Goal: Transaction & Acquisition: Obtain resource

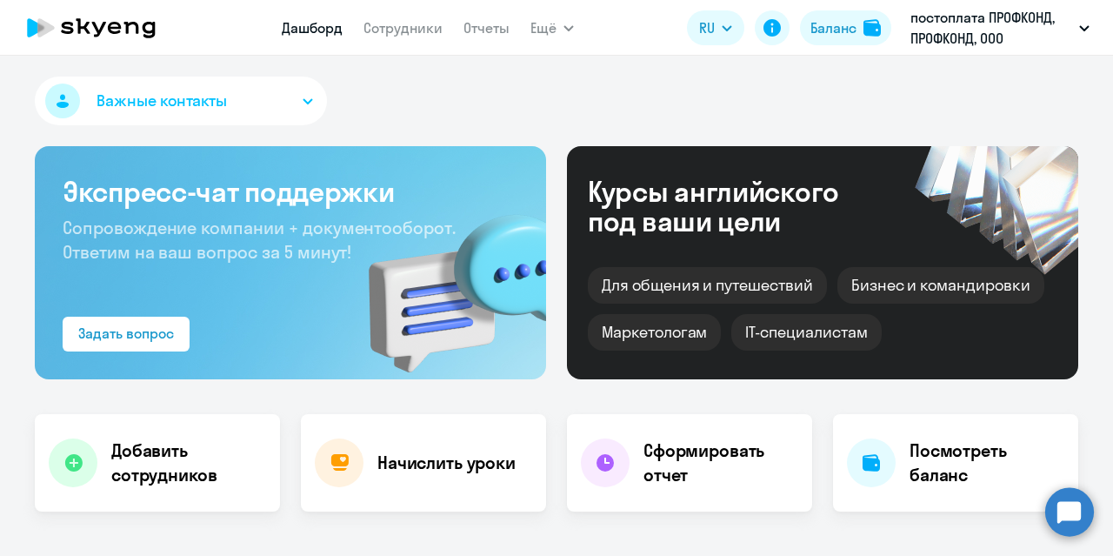
select select "30"
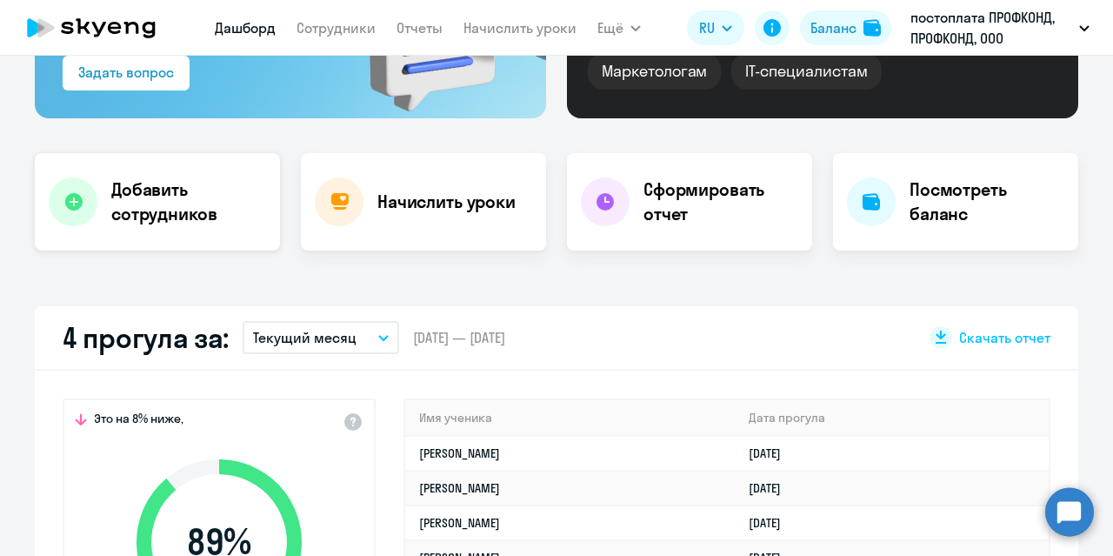
scroll to position [435, 0]
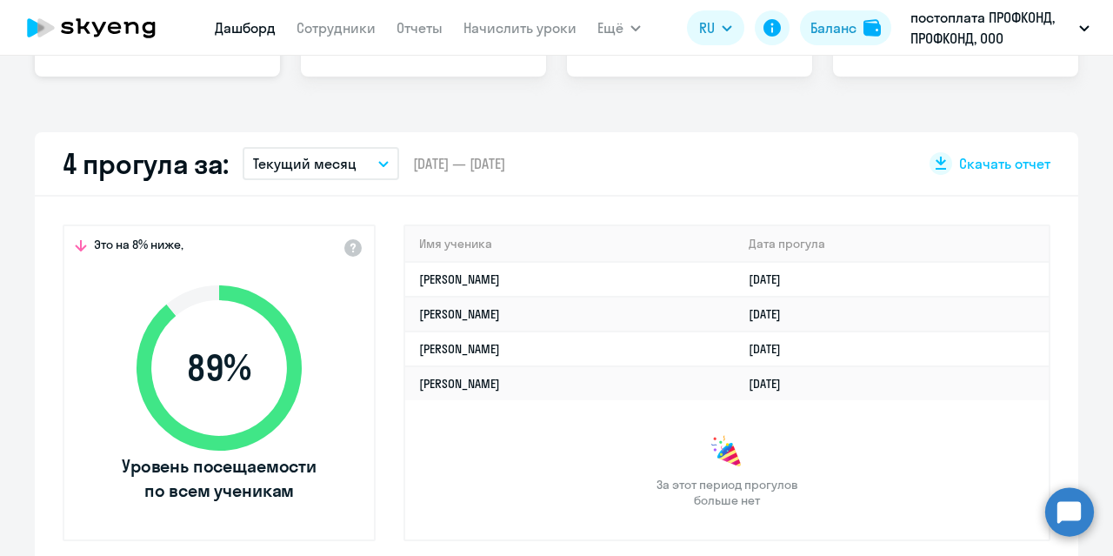
select select "30"
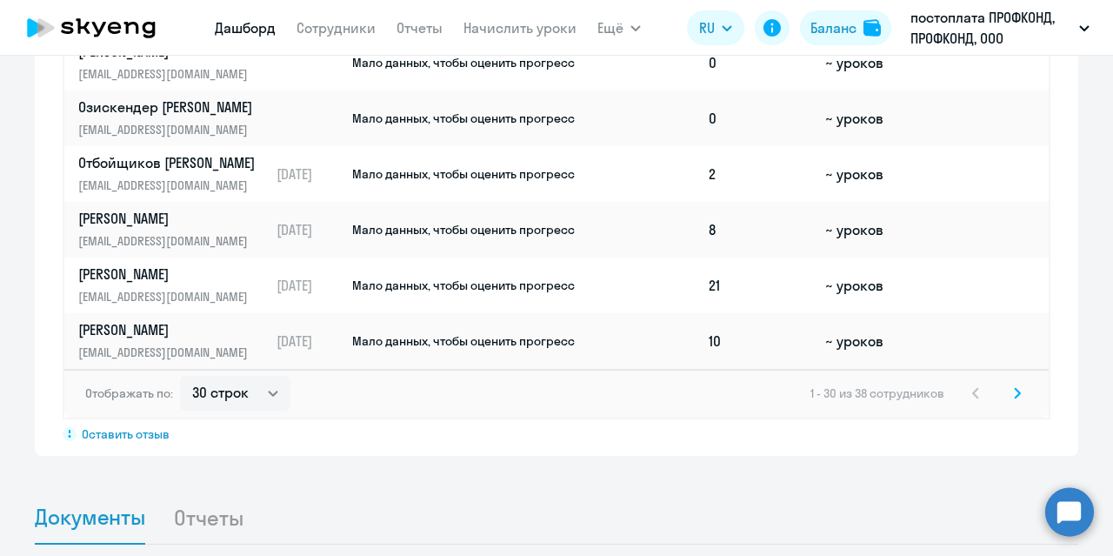
scroll to position [1392, 0]
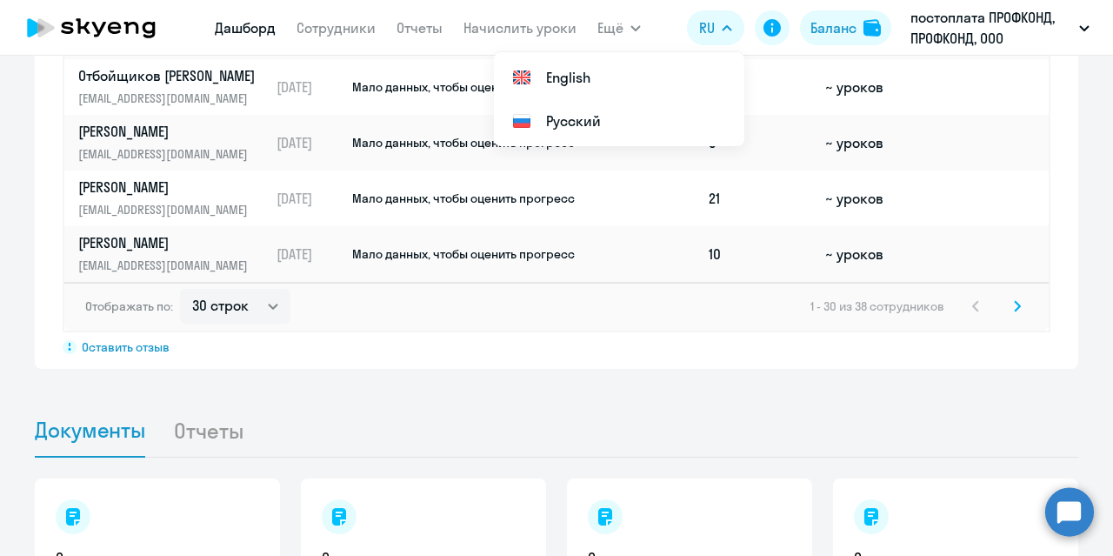
click at [1014, 302] on icon at bounding box center [1017, 306] width 7 height 12
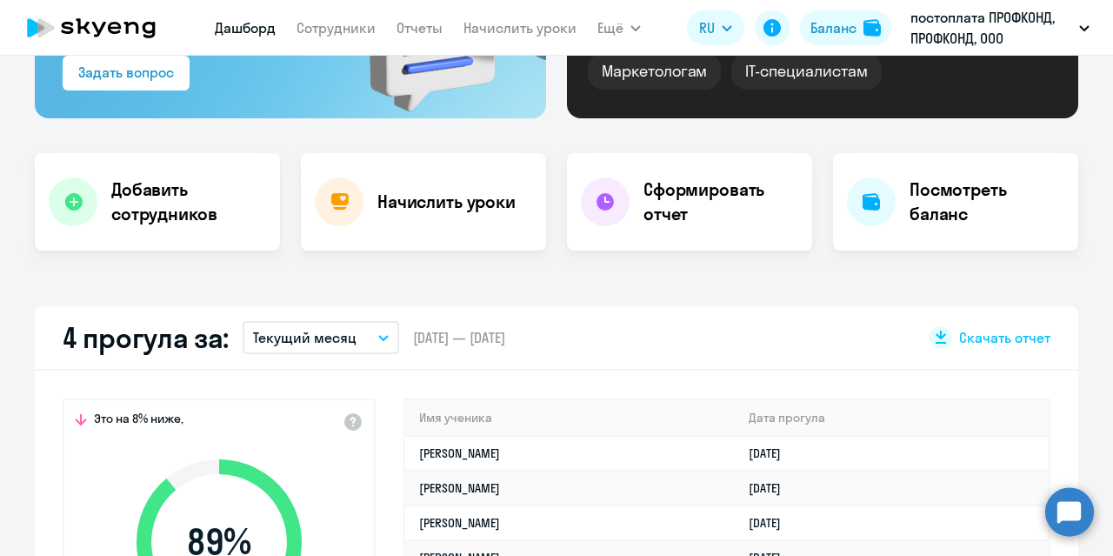
scroll to position [0, 0]
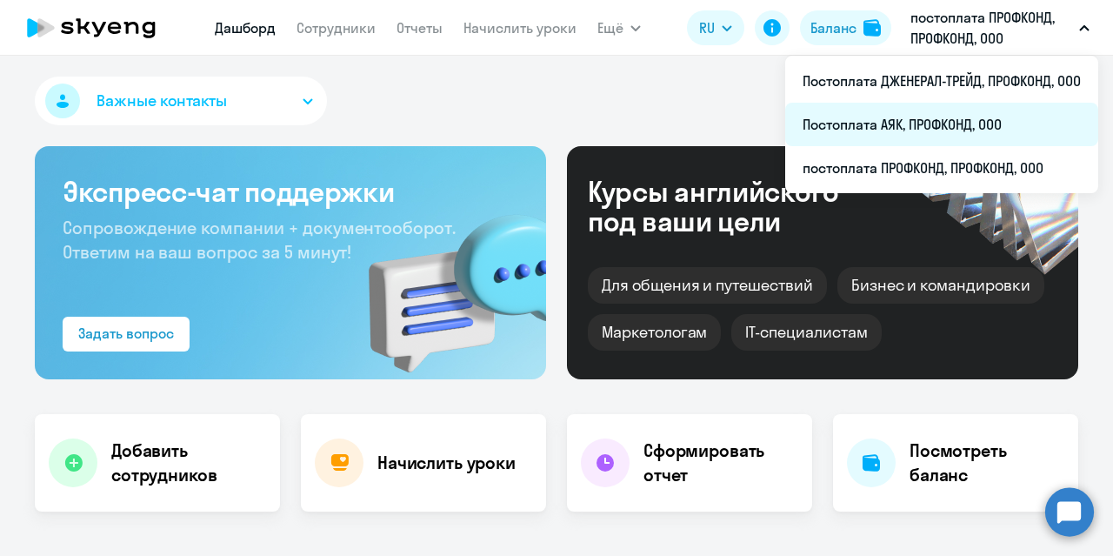
click at [951, 112] on li "Постоплата АЯК, ПРОФКОНД, ООО" at bounding box center [941, 124] width 313 height 43
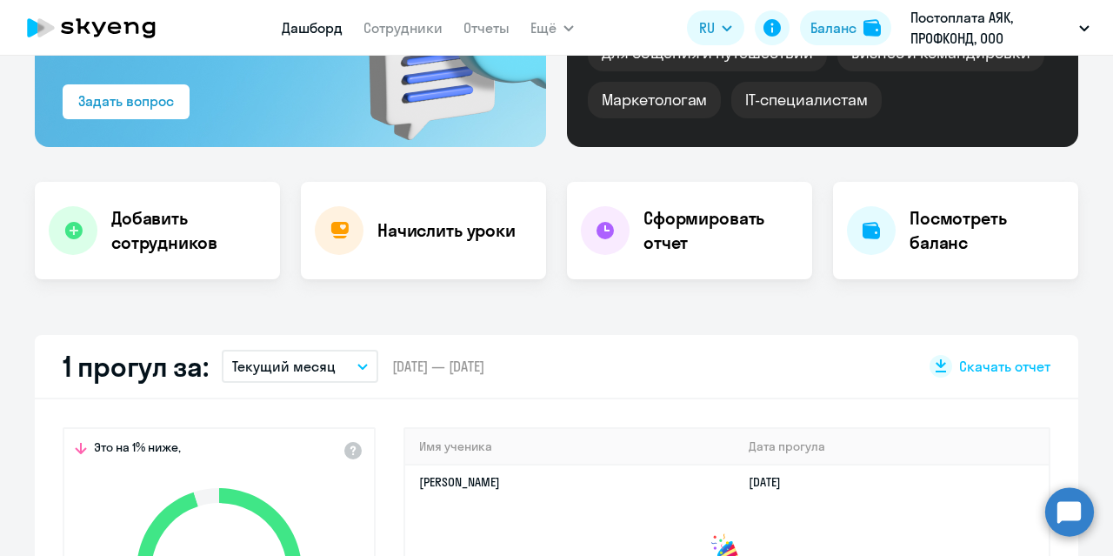
scroll to position [145, 0]
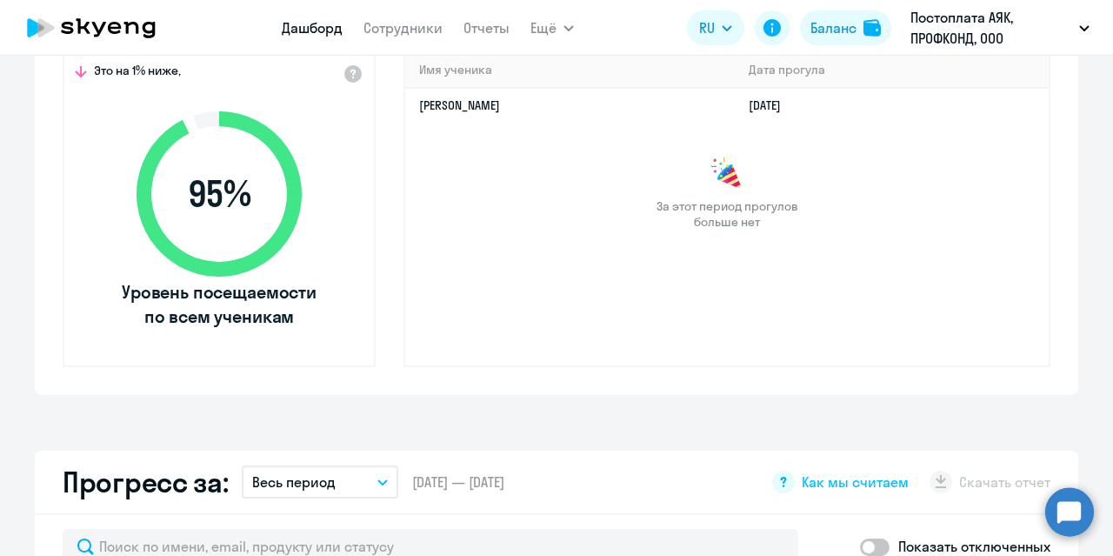
select select "30"
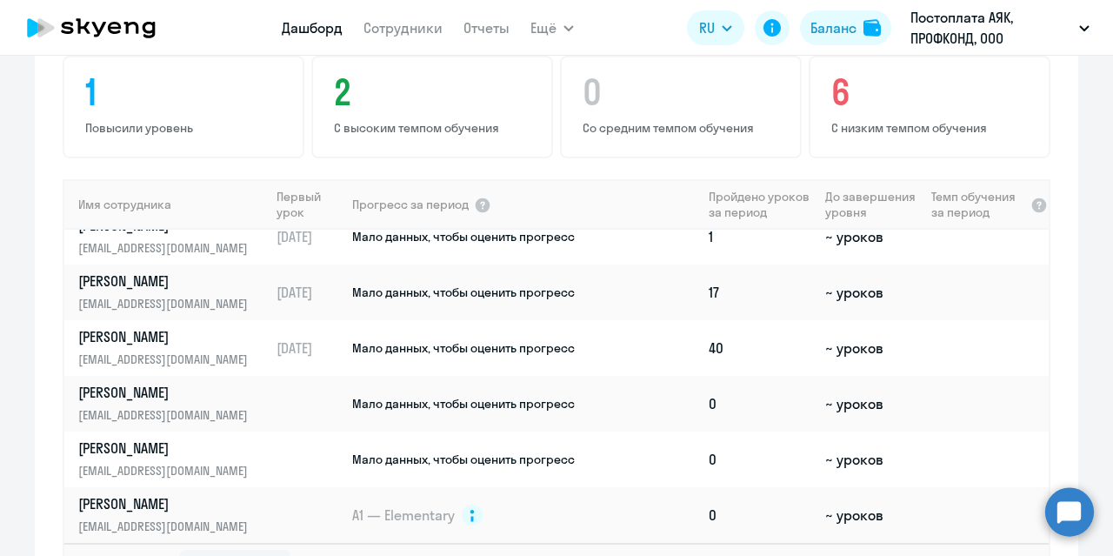
scroll to position [1218, 0]
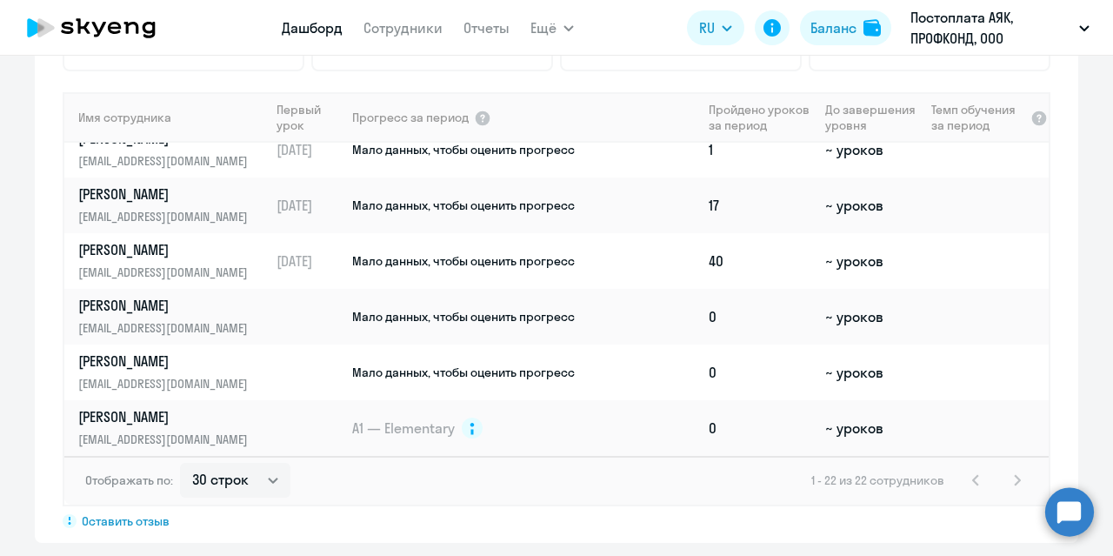
click at [1009, 483] on div "1 - 22 из 22 сотрудников" at bounding box center [919, 480] width 217 height 21
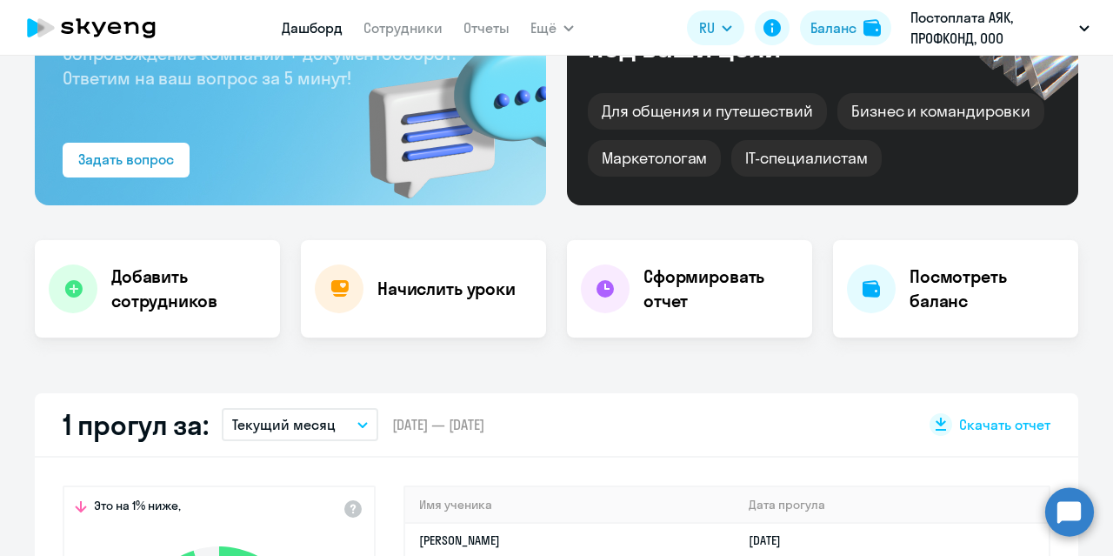
scroll to position [0, 0]
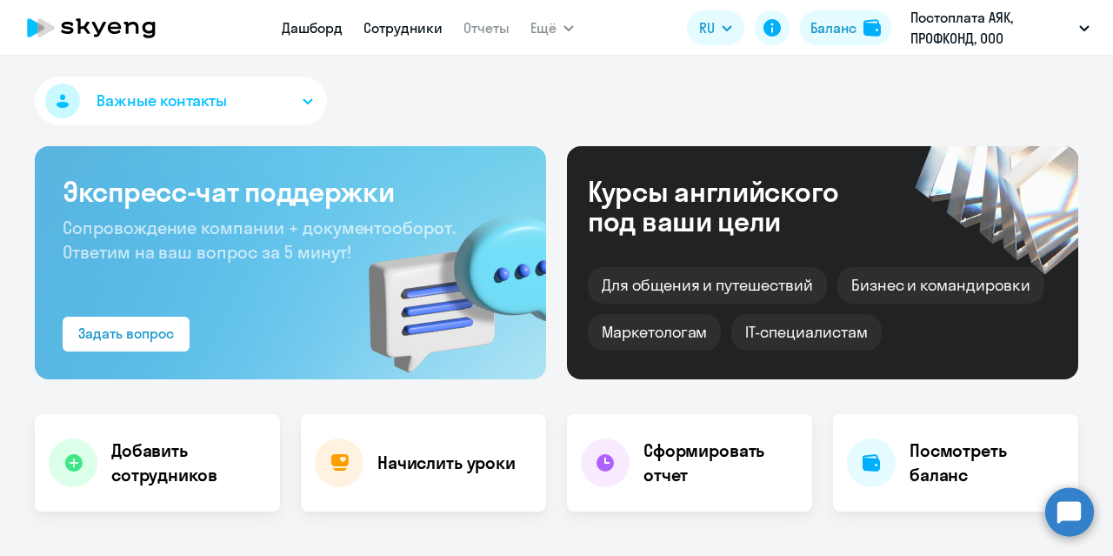
click at [416, 27] on link "Сотрудники" at bounding box center [403, 27] width 79 height 17
select select "30"
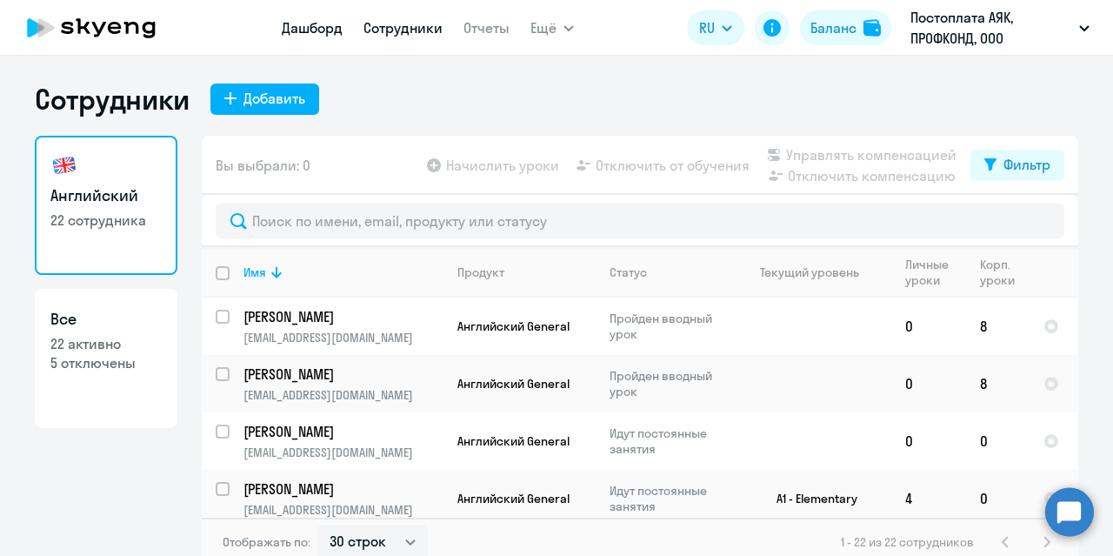
click at [312, 31] on link "Дашборд" at bounding box center [312, 27] width 61 height 17
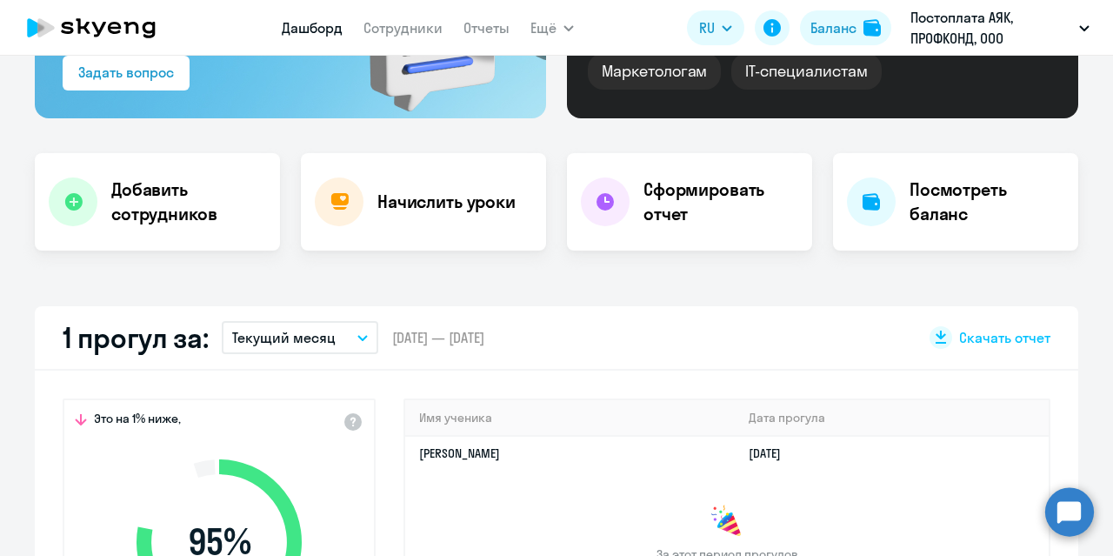
select select "30"
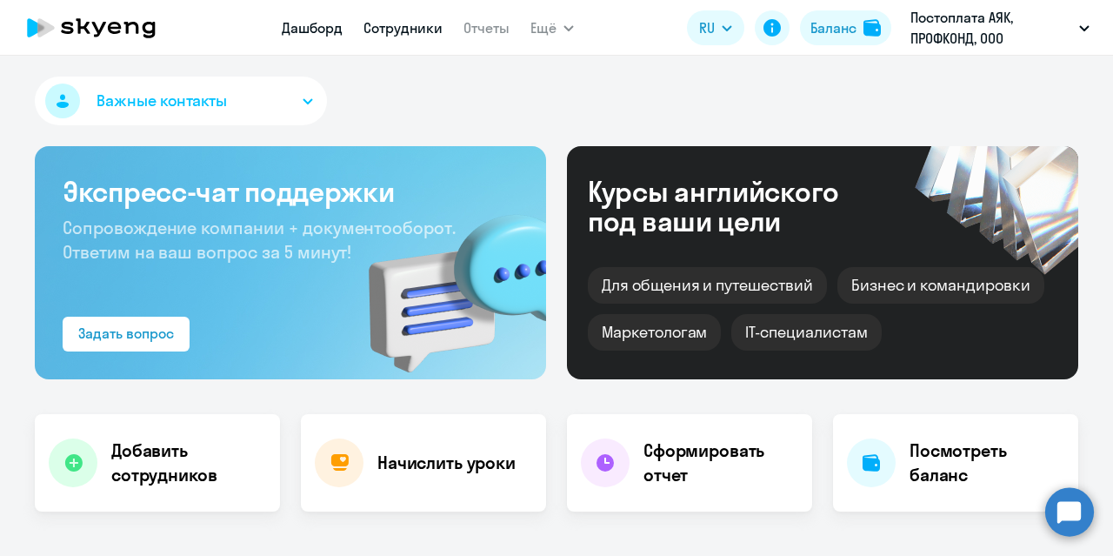
click at [401, 30] on link "Сотрудники" at bounding box center [403, 27] width 79 height 17
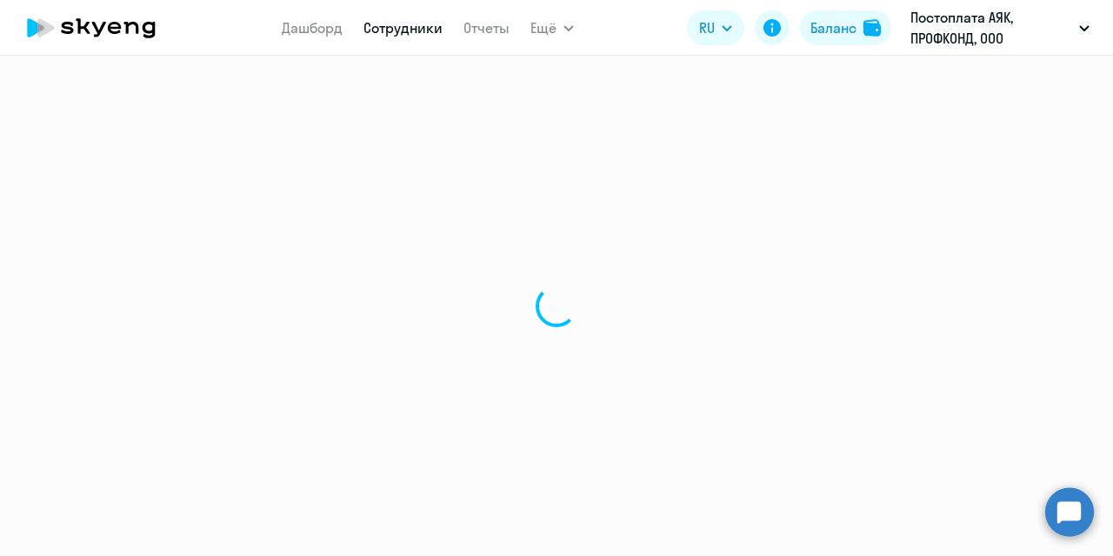
select select "30"
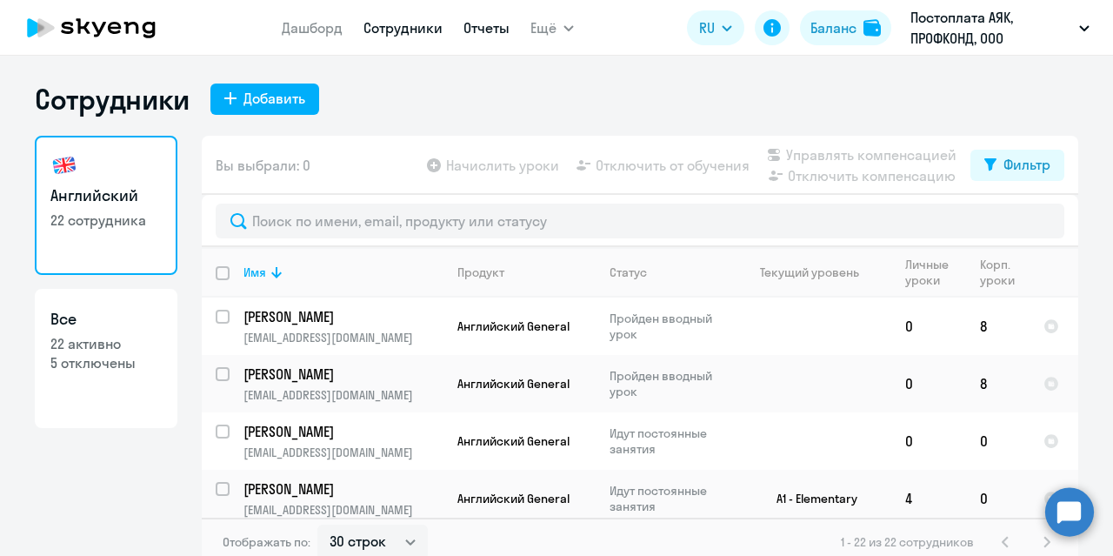
click at [478, 34] on link "Отчеты" at bounding box center [487, 27] width 46 height 17
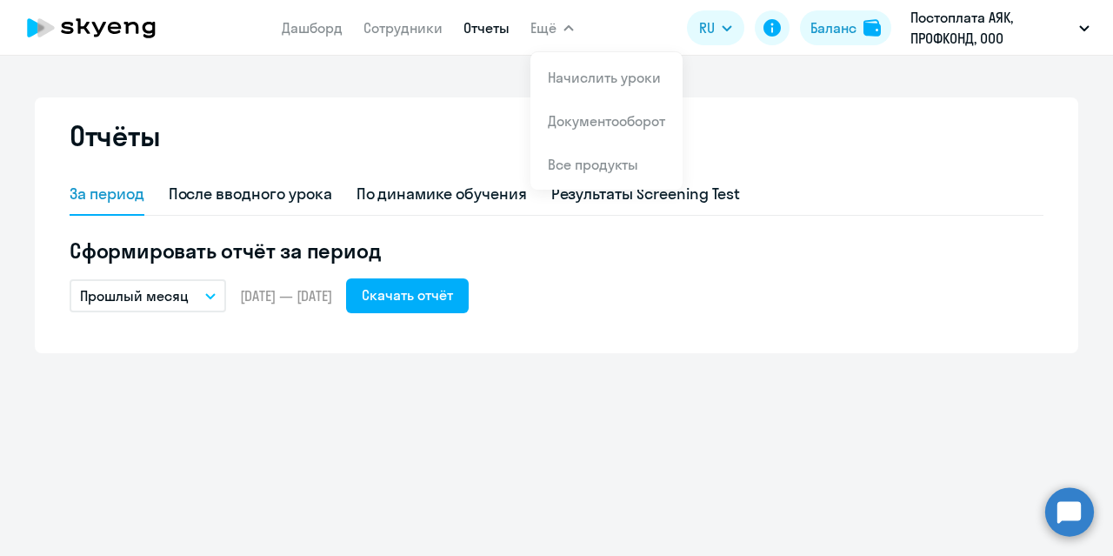
click at [551, 19] on span "Ещё" at bounding box center [544, 27] width 26 height 21
click at [553, 23] on span "Ещё" at bounding box center [544, 27] width 26 height 21
click at [589, 117] on link "Документооборот" at bounding box center [606, 120] width 117 height 17
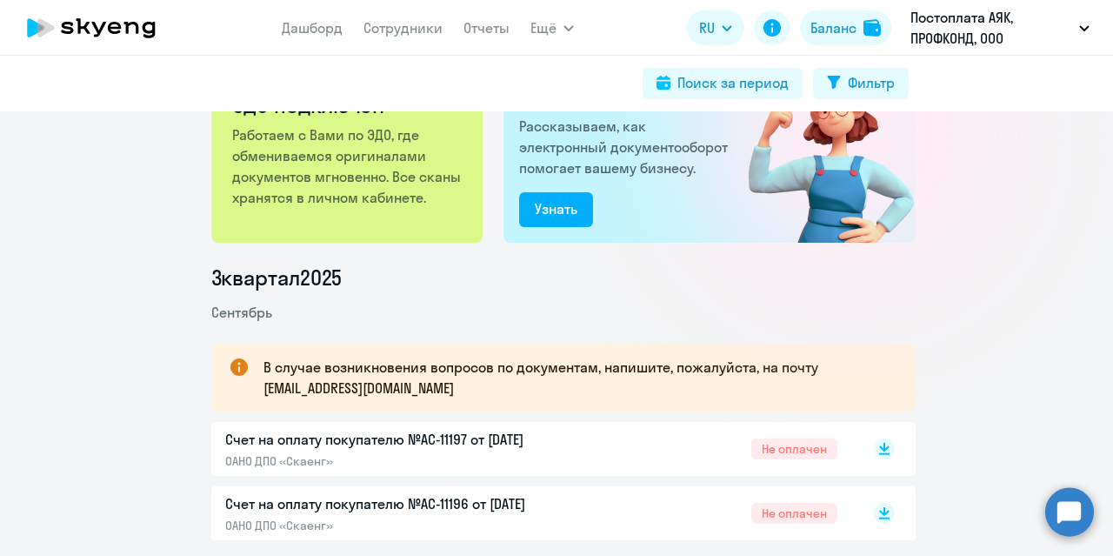
scroll to position [174, 0]
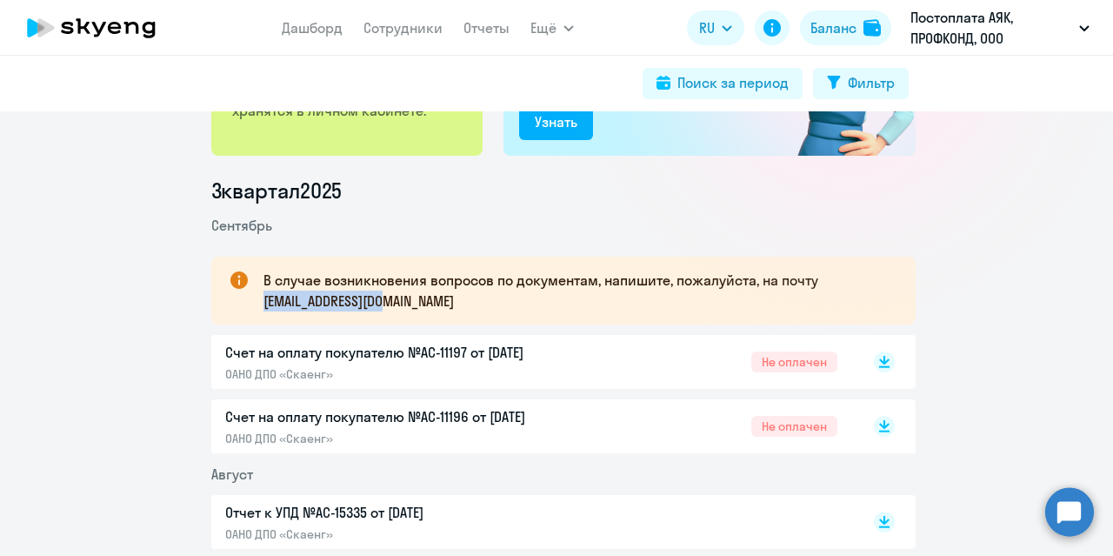
drag, startPoint x: 405, startPoint y: 301, endPoint x: 261, endPoint y: 304, distance: 144.4
click at [264, 304] on p "В случае возникновения вопросов по документам, напишите, пожалуйста, на почту d…" at bounding box center [574, 291] width 621 height 42
drag, startPoint x: 261, startPoint y: 304, endPoint x: 252, endPoint y: 291, distance: 15.7
click at [252, 291] on div "В случае возникновения вопросов по документам, напишите, пожалуйста, на почту d…" at bounding box center [563, 291] width 704 height 68
drag, startPoint x: 255, startPoint y: 302, endPoint x: 415, endPoint y: 297, distance: 160.1
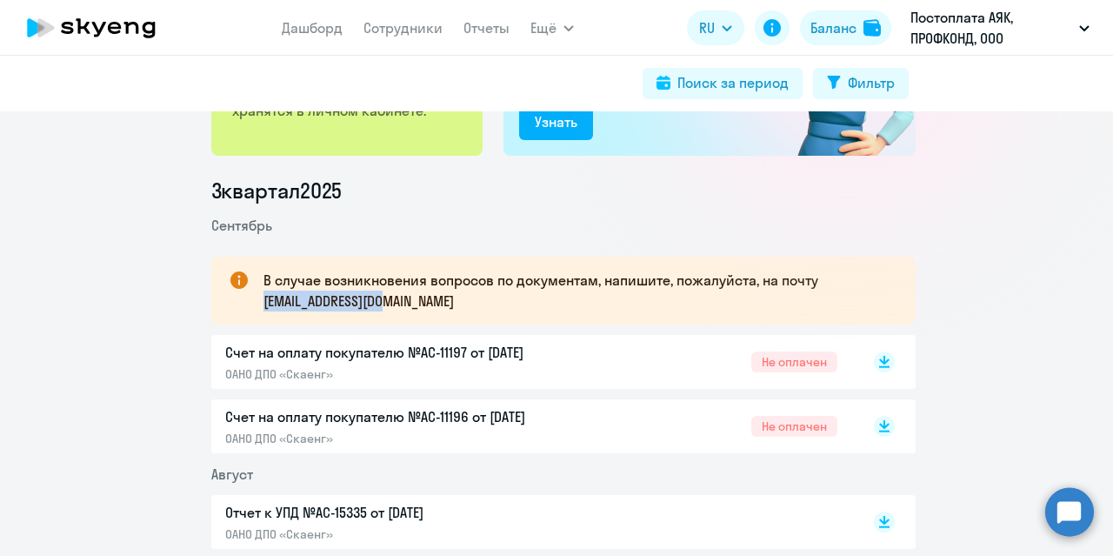
click at [415, 297] on div "В случае возникновения вопросов по документам, напишите, пожалуйста, на почту d…" at bounding box center [563, 291] width 704 height 68
copy p "document@skyeng.ru"
click at [502, 349] on p "Счет на оплату покупателю №AC-11197 от 02.09.2025" at bounding box center [407, 352] width 365 height 21
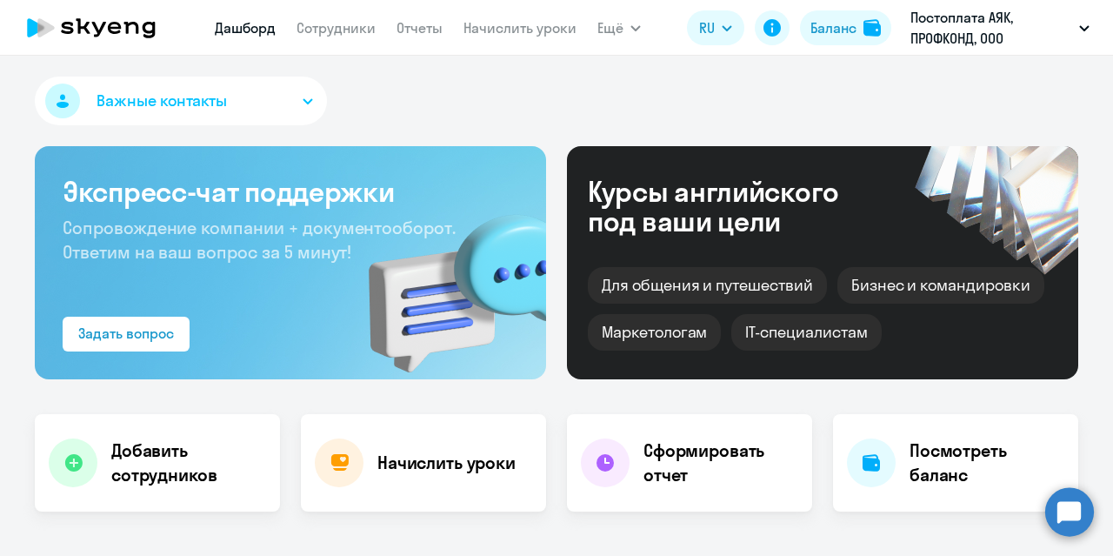
select select "30"
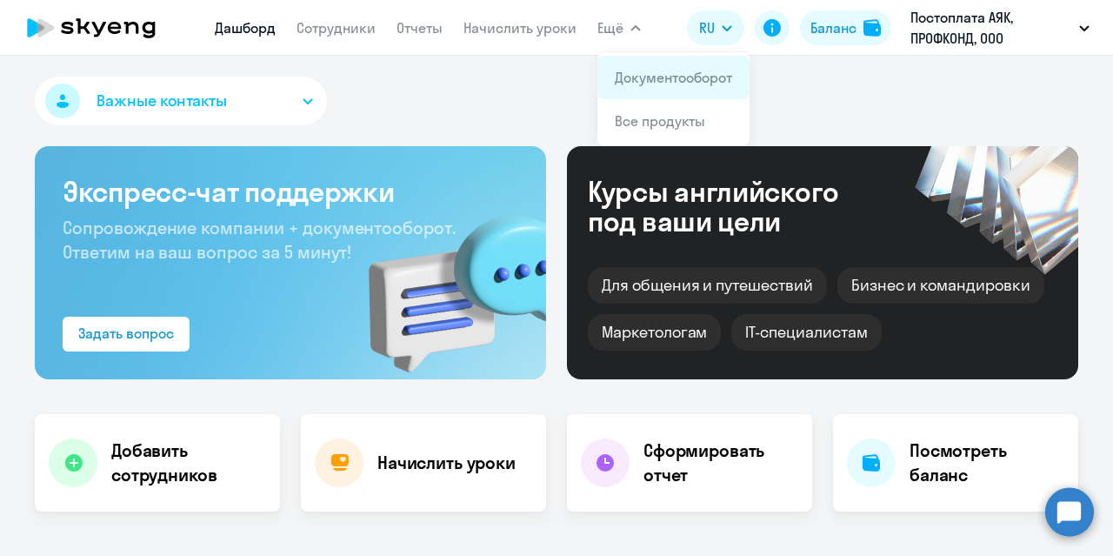
click at [628, 75] on link "Документооборот" at bounding box center [673, 77] width 117 height 17
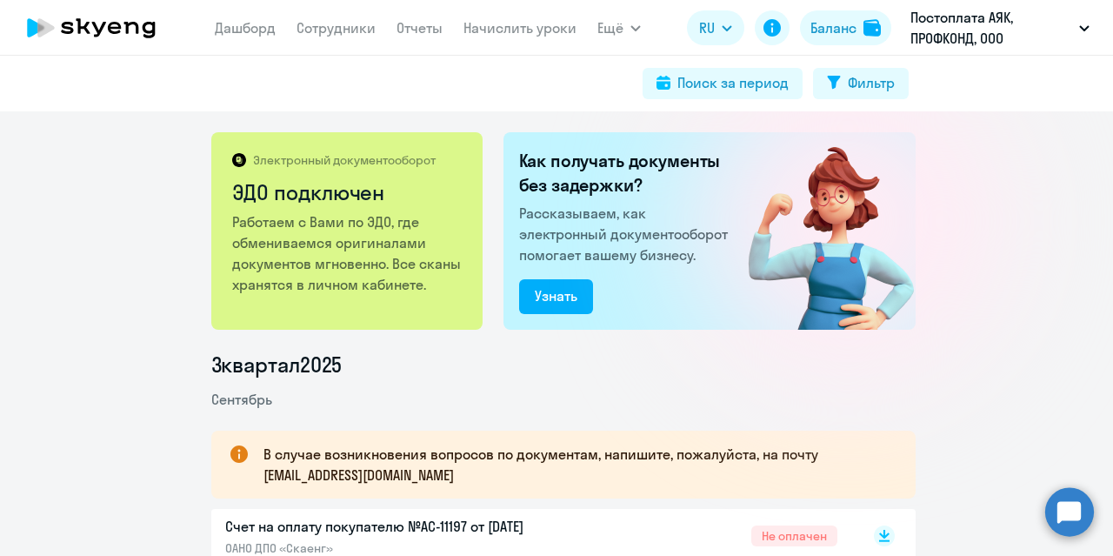
scroll to position [174, 0]
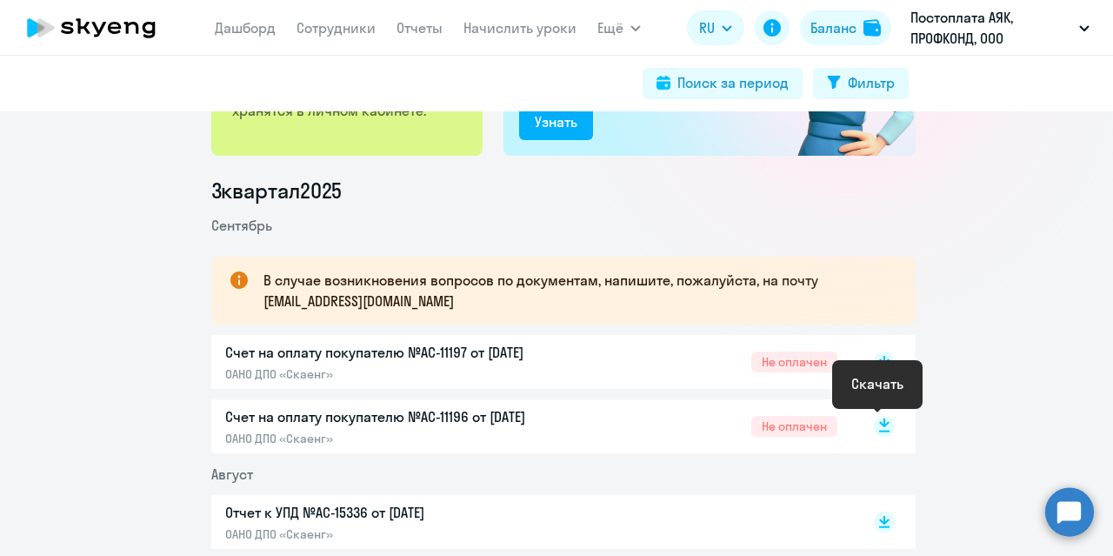
click at [881, 426] on rect at bounding box center [884, 426] width 21 height 21
click at [877, 434] on rect at bounding box center [884, 426] width 21 height 21
